Goal: Task Accomplishment & Management: Manage account settings

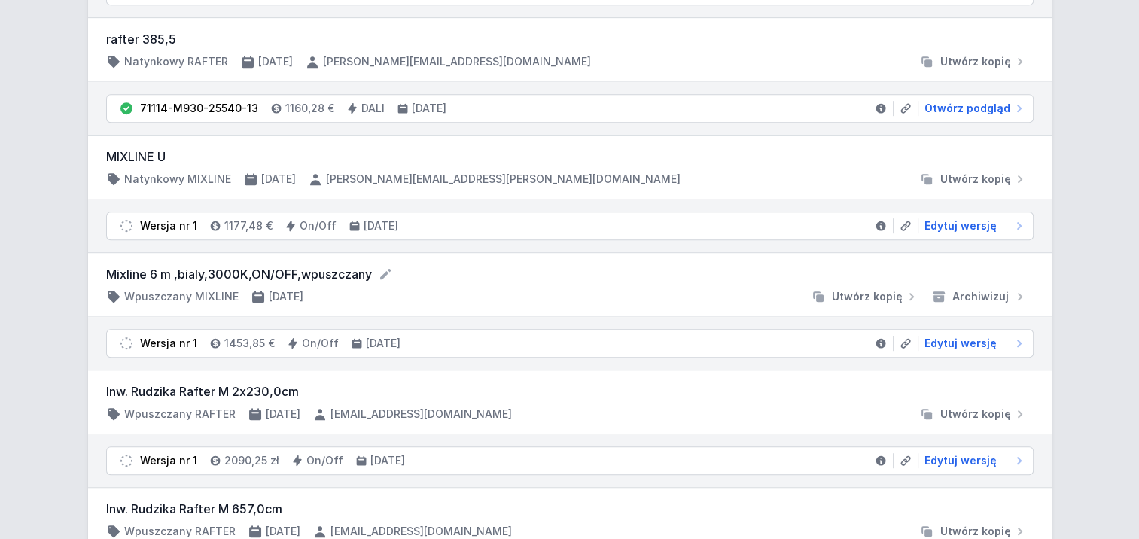
scroll to position [753, 0]
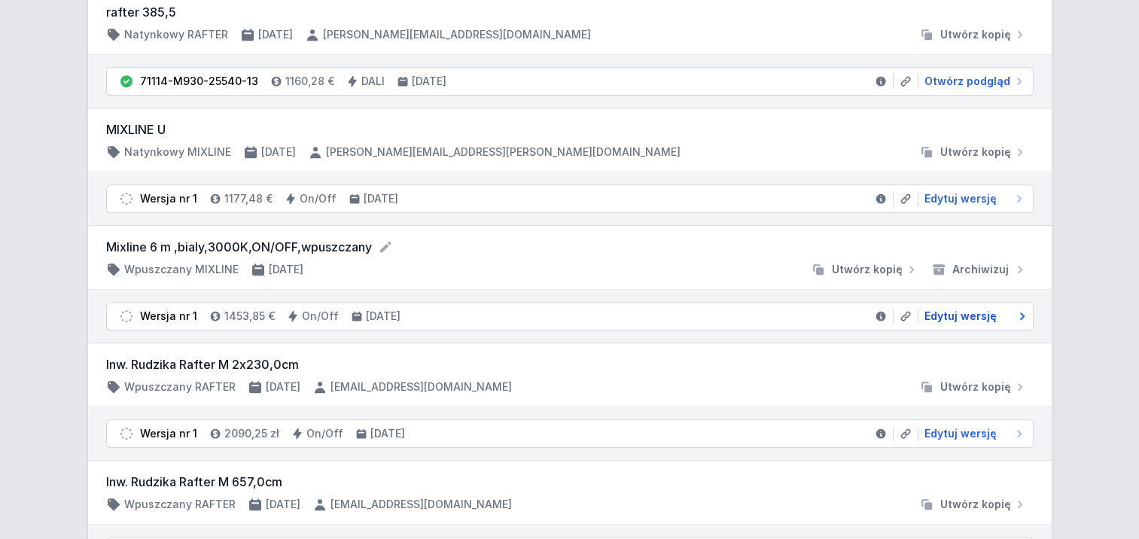
click at [954, 315] on span "Edytuj wersję" at bounding box center [961, 316] width 72 height 15
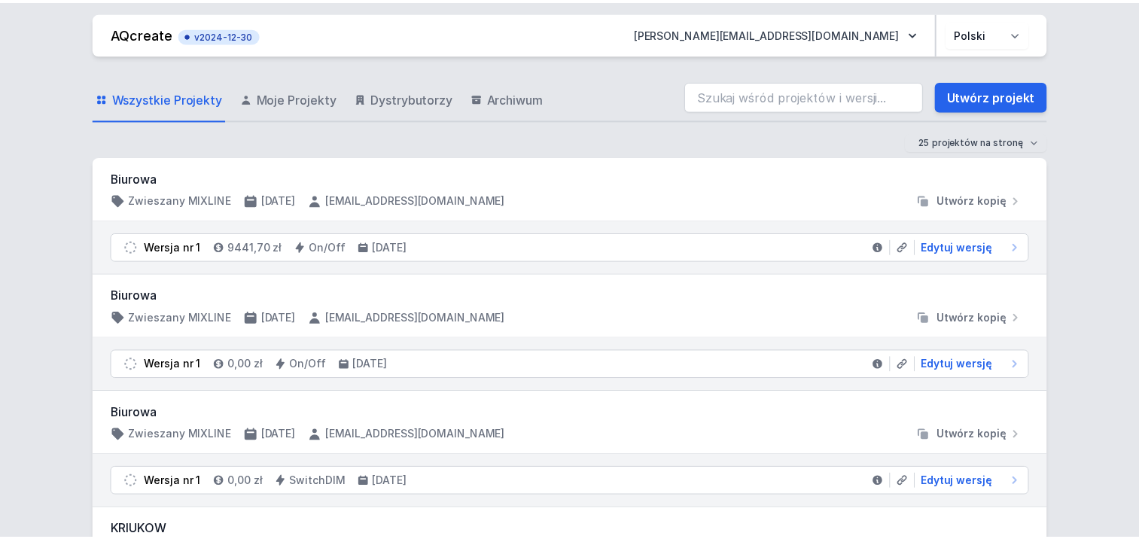
scroll to position [753, 0]
